Goal: Browse casually

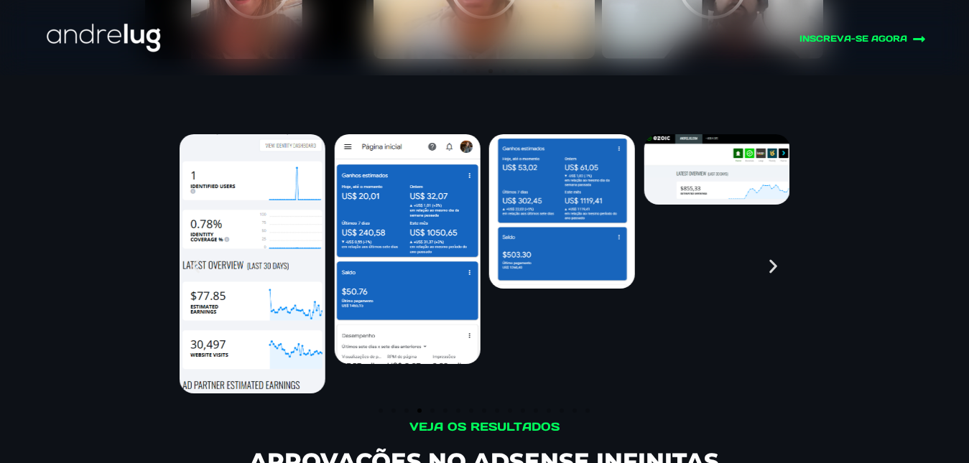
scroll to position [6141, 0]
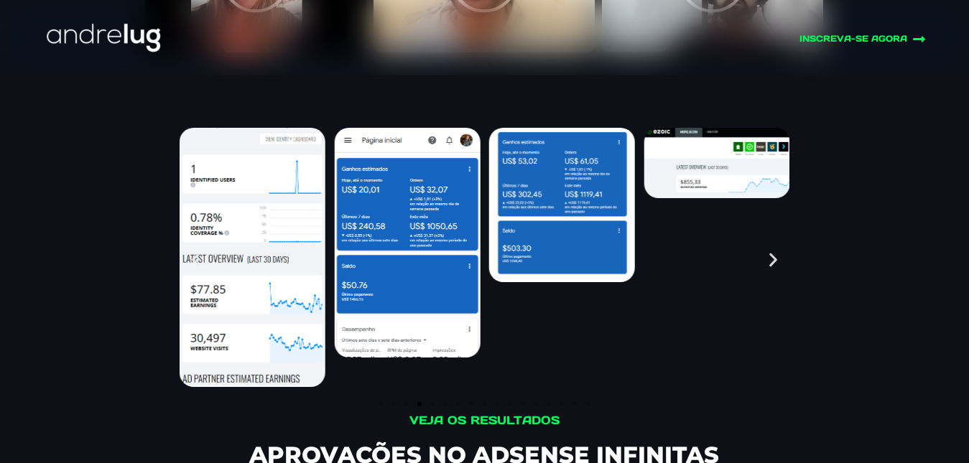
click at [241, 220] on img "4 / 17" at bounding box center [253, 257] width 146 height 259
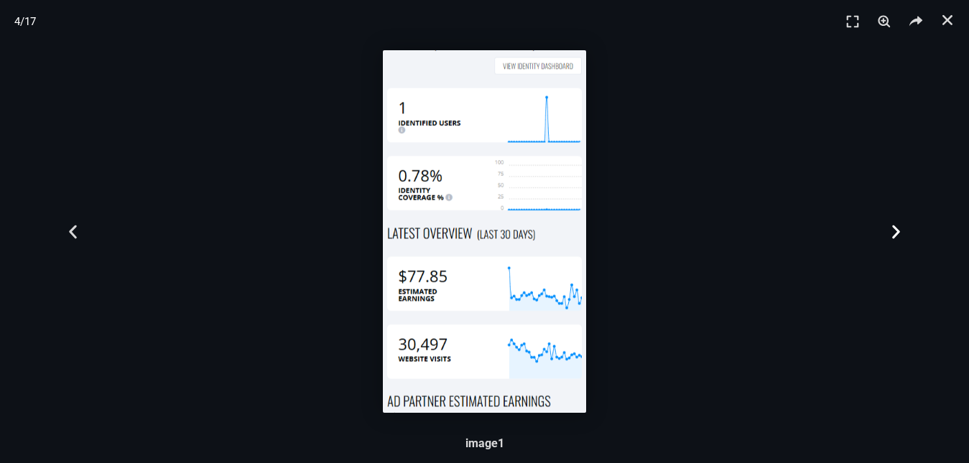
click at [896, 227] on icon "Next slide" at bounding box center [896, 232] width 18 height 18
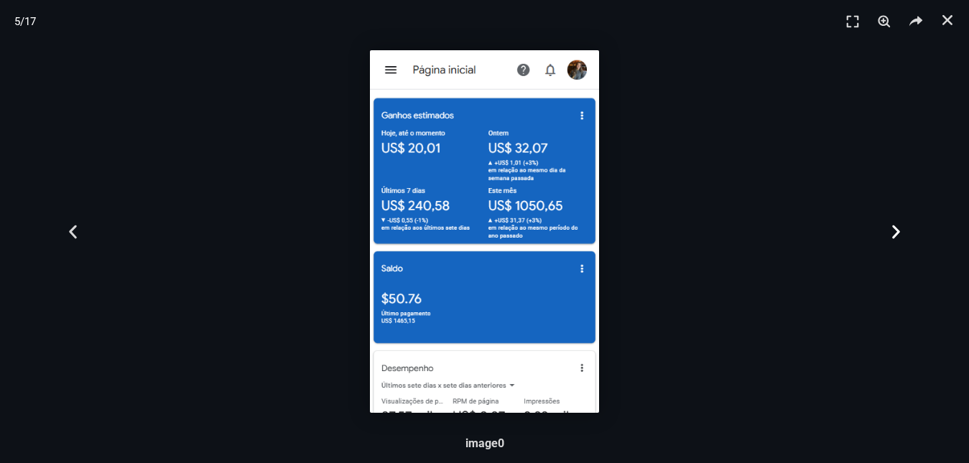
click at [892, 228] on icon "Next slide" at bounding box center [896, 232] width 18 height 18
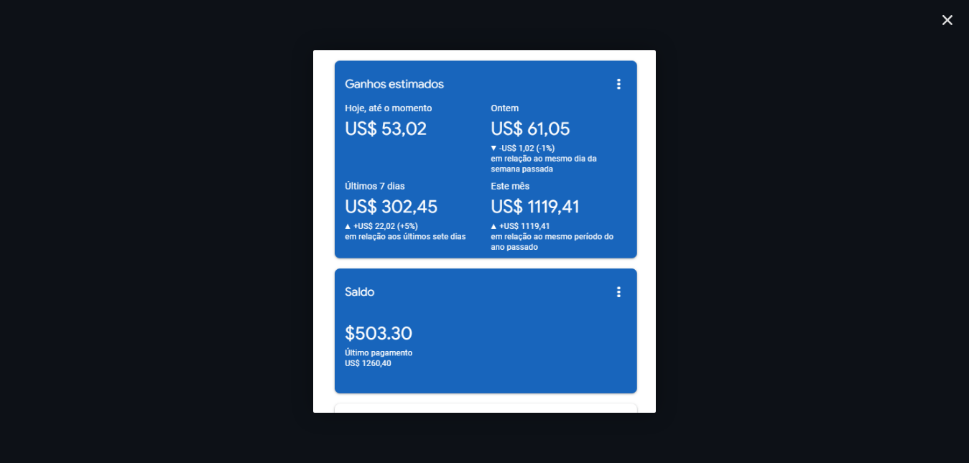
click at [892, 228] on icon "Next slide" at bounding box center [896, 232] width 18 height 18
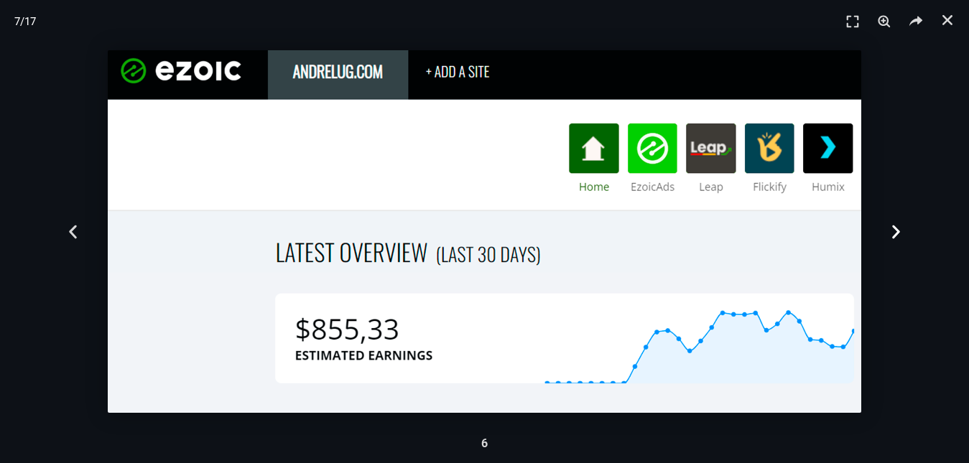
click at [890, 236] on icon "Next slide" at bounding box center [896, 232] width 18 height 18
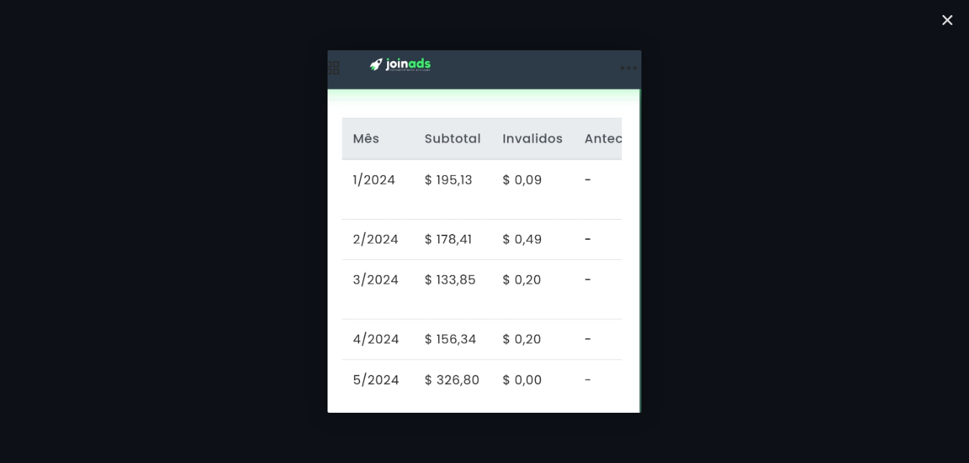
click at [890, 236] on icon "Next slide" at bounding box center [896, 232] width 18 height 18
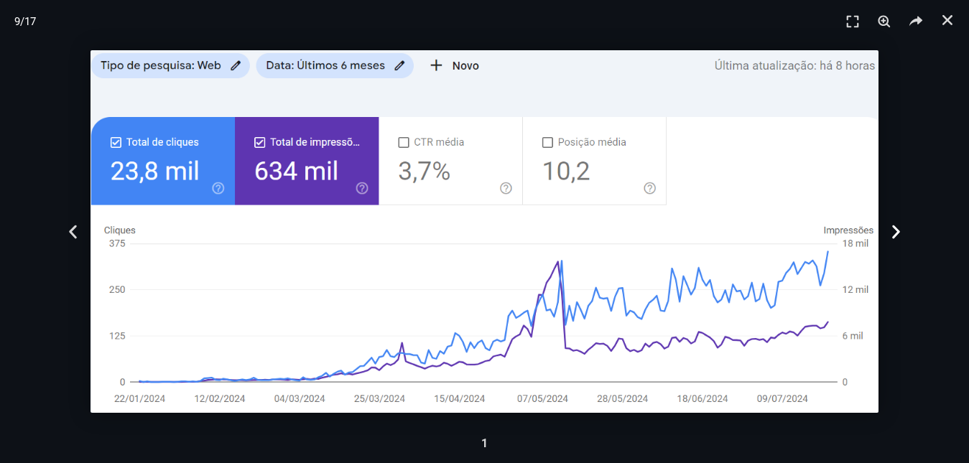
click at [890, 236] on icon "Next slide" at bounding box center [896, 232] width 18 height 18
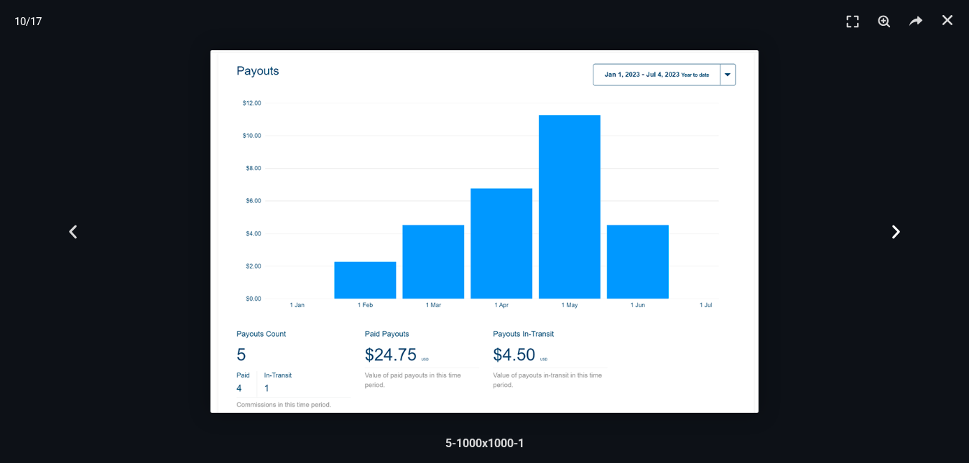
click at [890, 236] on icon "Next slide" at bounding box center [896, 232] width 18 height 18
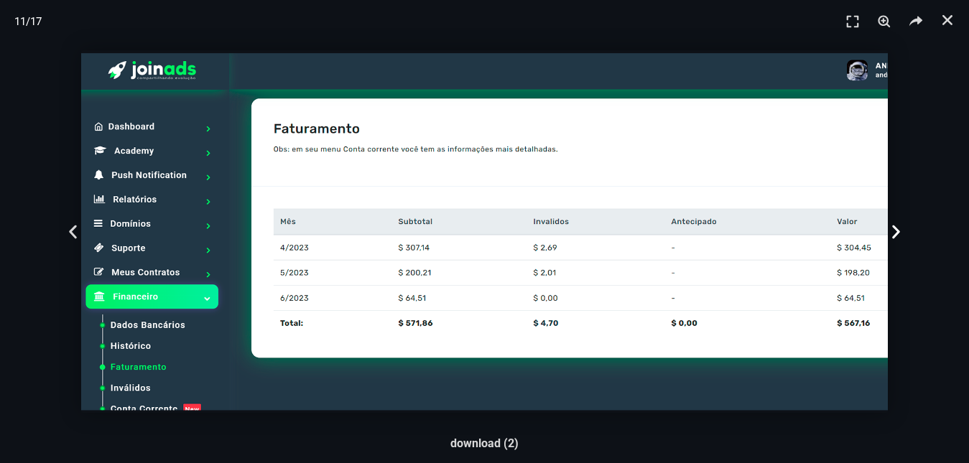
click at [900, 228] on icon "Next slide" at bounding box center [896, 232] width 18 height 18
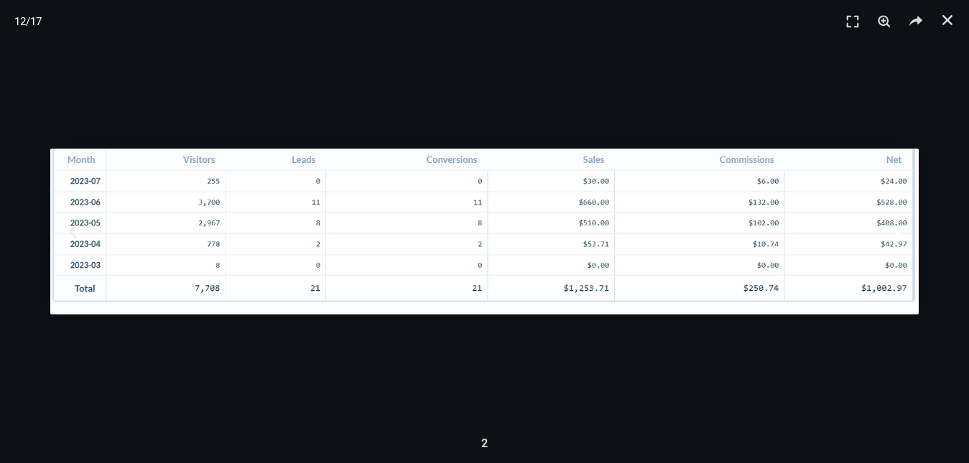
click at [900, 228] on icon "Next slide" at bounding box center [896, 232] width 18 height 18
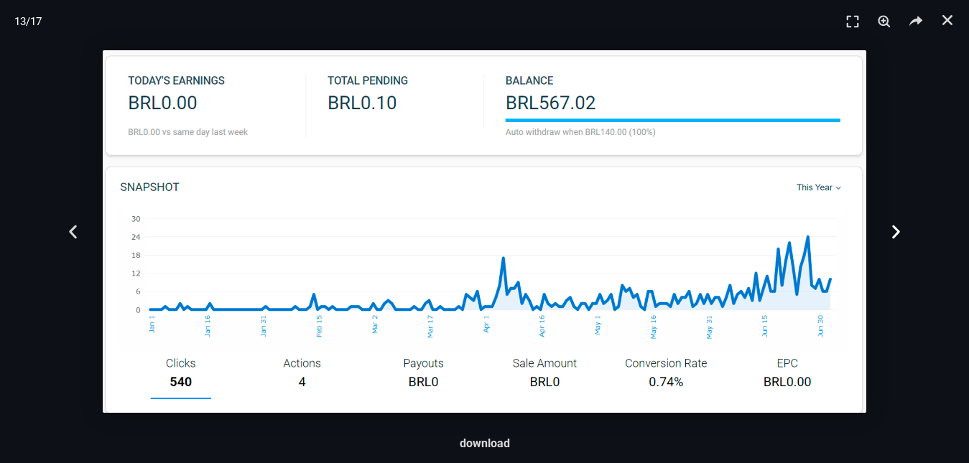
click at [900, 228] on icon "Next slide" at bounding box center [896, 232] width 18 height 18
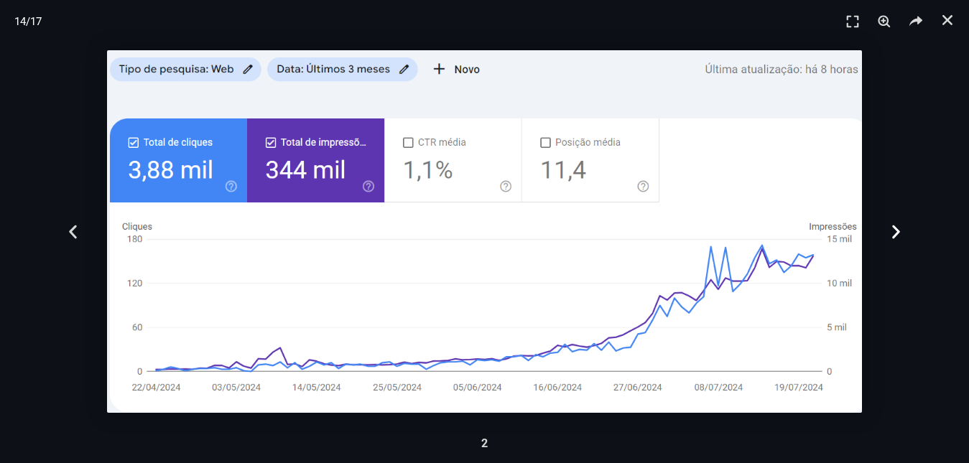
click at [900, 228] on icon "Next slide" at bounding box center [896, 232] width 18 height 18
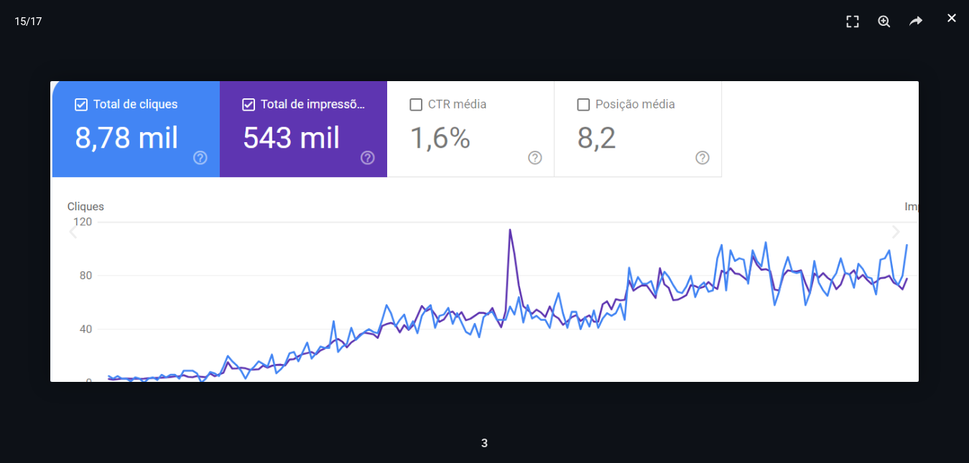
click at [949, 22] on use "Fechar (Esc)" at bounding box center [951, 18] width 8 height 8
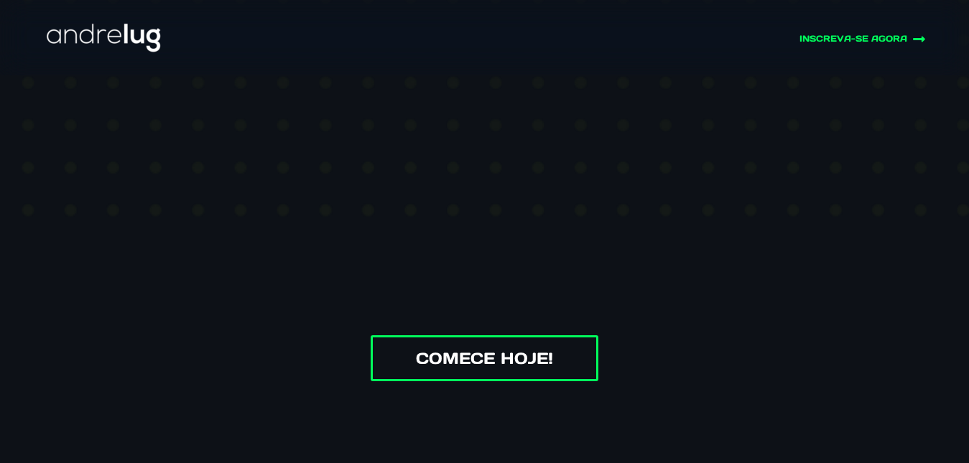
scroll to position [0, 0]
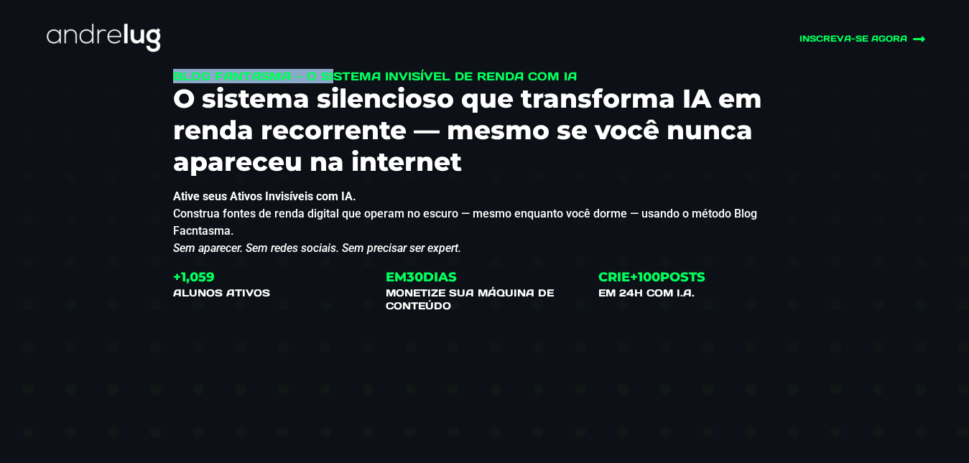
drag, startPoint x: 175, startPoint y: 73, endPoint x: 285, endPoint y: 78, distance: 109.9
copy body "INSCREVA-SE AGORA Blog Fantasma"
